Goal: Feedback & Contribution: Contribute content

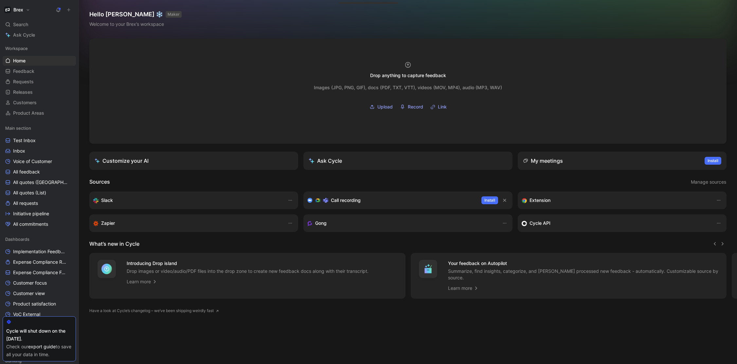
drag, startPoint x: 68, startPoint y: 7, endPoint x: 70, endPoint y: 10, distance: 3.5
click at [68, 8] on icon at bounding box center [68, 10] width 5 height 5
click at [90, 14] on button "New feedback c" at bounding box center [113, 12] width 70 height 11
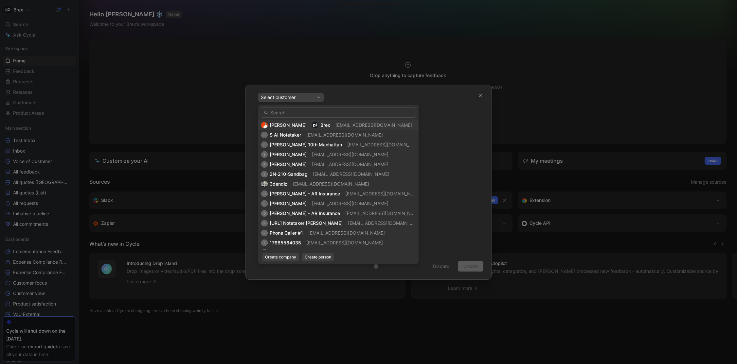
click at [295, 124] on span "[PERSON_NAME]" at bounding box center [288, 125] width 37 height 6
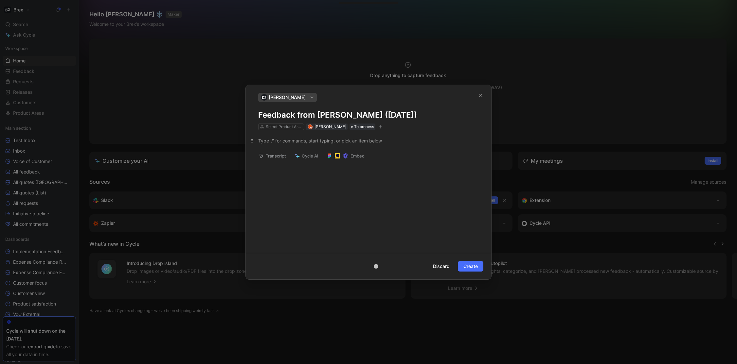
click at [297, 143] on div at bounding box center [368, 140] width 220 height 7
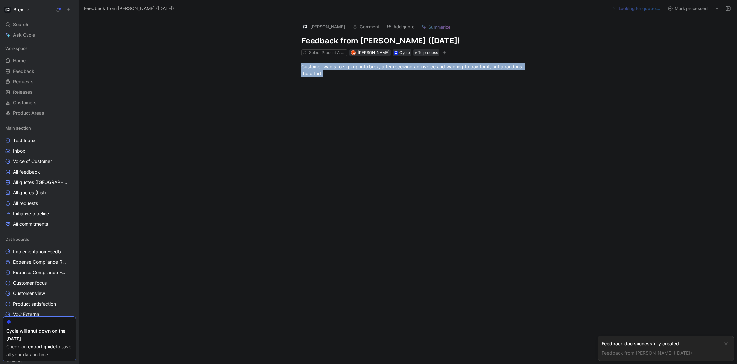
click at [366, 83] on div "Customer wants to sign up into brex, after receiving an invoice and wanting to …" at bounding box center [415, 124] width 644 height 137
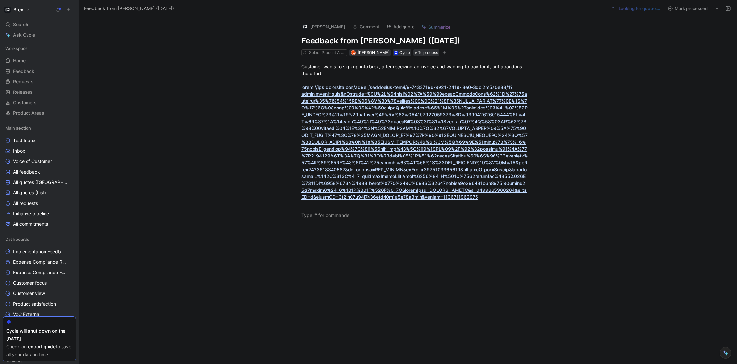
click at [657, 184] on div "Customer wants to sign up into brex, after receiving an invoice and wanting to …" at bounding box center [415, 141] width 644 height 170
